Goal: Information Seeking & Learning: Learn about a topic

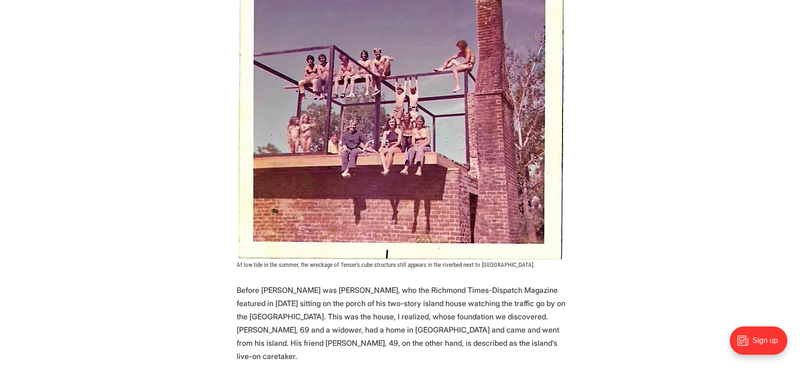
scroll to position [1583, 0]
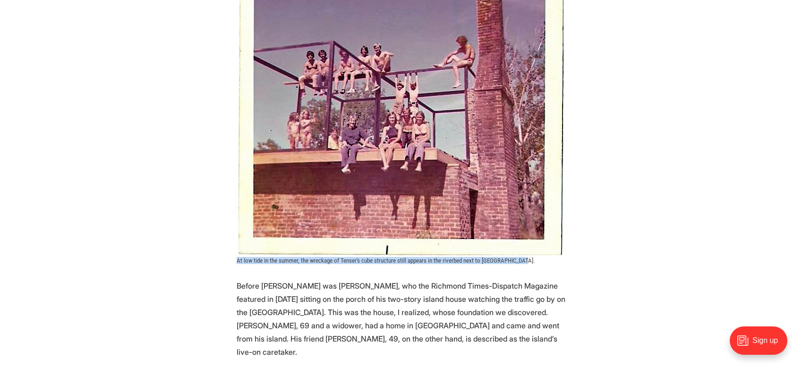
drag, startPoint x: 237, startPoint y: 208, endPoint x: 524, endPoint y: 208, distance: 286.1
click at [524, 257] on figcaption "At low tide in the summer, the wreckage of Tenser's cube structure still appear…" at bounding box center [401, 260] width 329 height 7
click at [525, 257] on figcaption "At low tide in the summer, the wreckage of Tenser's cube structure still appear…" at bounding box center [401, 260] width 329 height 7
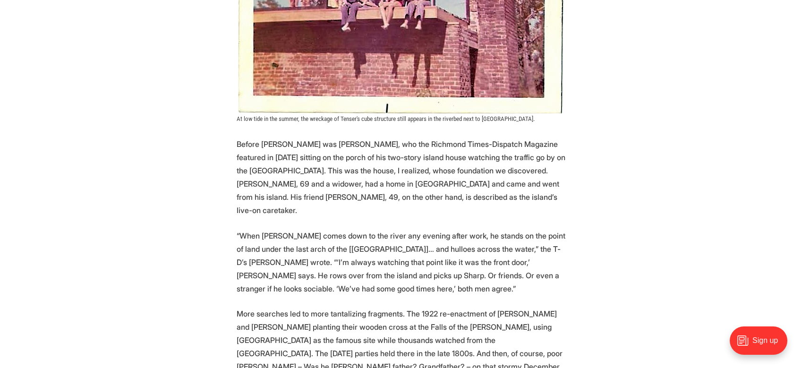
scroll to position [1732, 0]
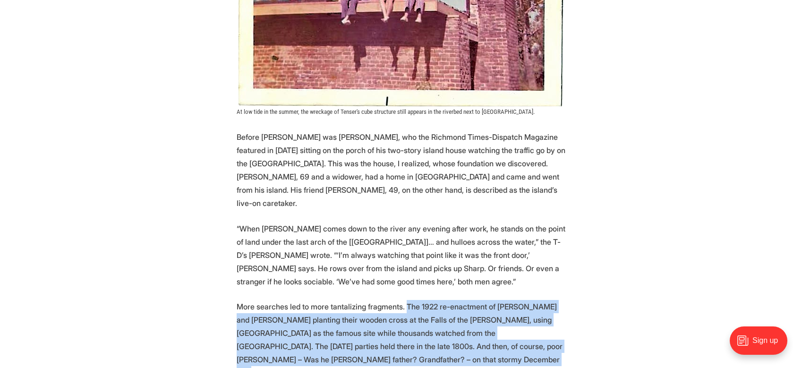
drag, startPoint x: 402, startPoint y: 239, endPoint x: 432, endPoint y: 297, distance: 64.8
click at [431, 300] on p "More searches led to more tantalizing fragments. The 1922 re-enactment of [PERS…" at bounding box center [401, 339] width 329 height 79
click at [435, 300] on p "More searches led to more tantalizing fragments. The 1922 re-enactment of [PERS…" at bounding box center [401, 339] width 329 height 79
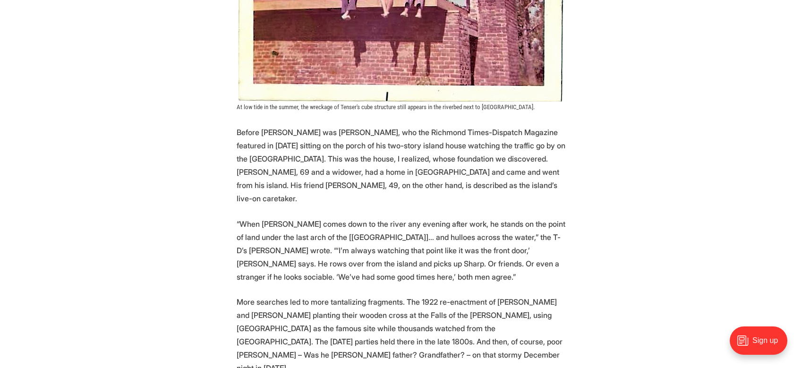
scroll to position [1698, 0]
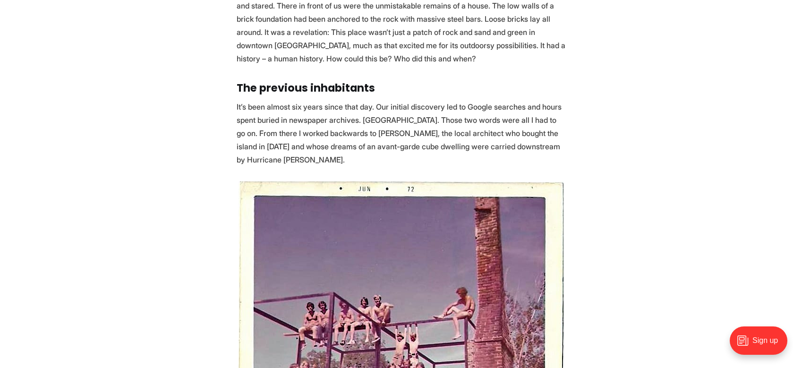
scroll to position [1328, 0]
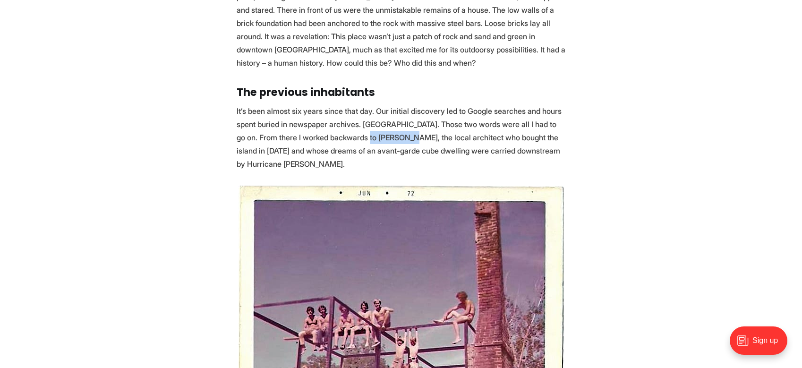
drag, startPoint x: 397, startPoint y: 85, endPoint x: 353, endPoint y: 86, distance: 43.5
click at [353, 104] on p "It’s been almost six years since that day. Our initial discovery led to Google …" at bounding box center [401, 137] width 329 height 66
copy p "[PERSON_NAME]"
